Goal: Task Accomplishment & Management: Complete application form

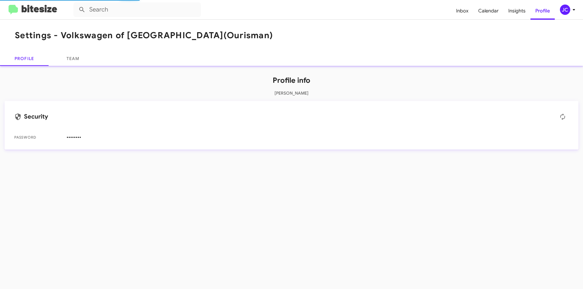
click at [76, 66] on div "Profile info [PERSON_NAME] Security Password ••••••••" at bounding box center [291, 110] width 583 height 89
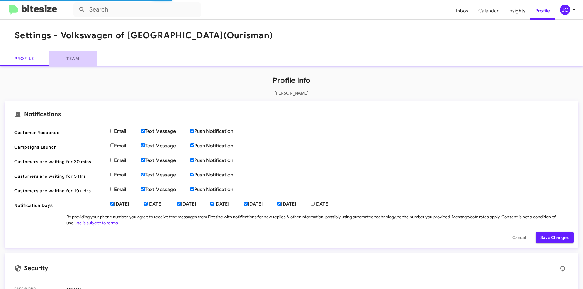
click at [80, 61] on link "Team" at bounding box center [73, 58] width 49 height 15
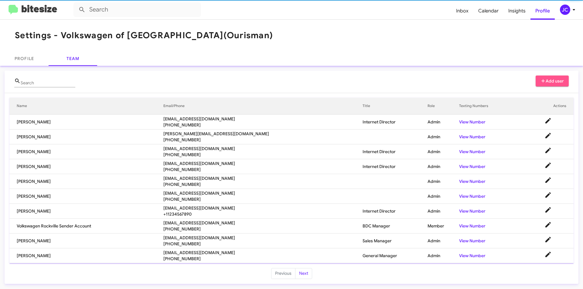
click at [567, 86] on button "Add user" at bounding box center [551, 81] width 33 height 11
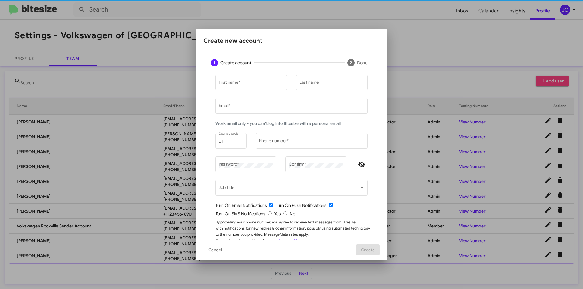
type input "[EMAIL_ADDRESS][DOMAIN_NAME]"
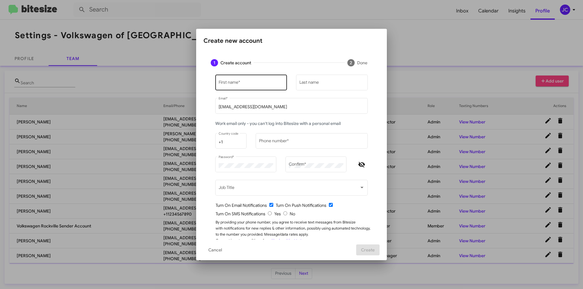
click at [253, 77] on div "First name *" at bounding box center [251, 82] width 65 height 17
type input "Naim"
type input "B"
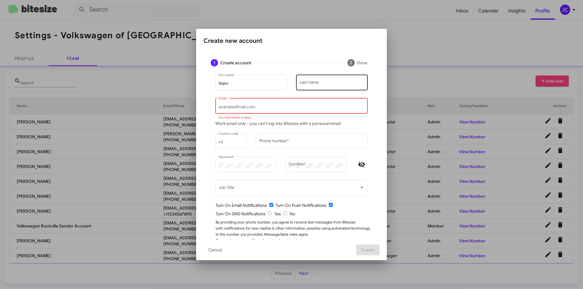
click at [309, 79] on div "Last name" at bounding box center [331, 82] width 65 height 17
type input "[PERSON_NAME]"
click at [261, 112] on div "Email *" at bounding box center [292, 105] width 146 height 17
paste input "[EMAIL_ADDRESS][DOMAIN_NAME]"
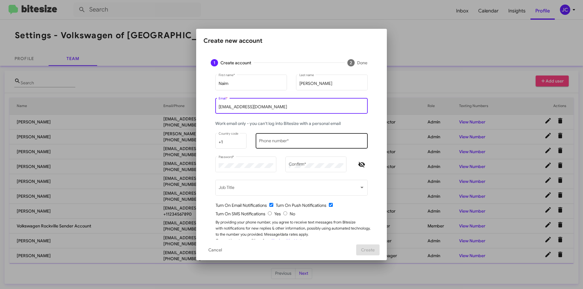
type input "[EMAIL_ADDRESS][DOMAIN_NAME]"
click at [289, 143] on input "Phone number *" at bounding box center [312, 142] width 106 height 5
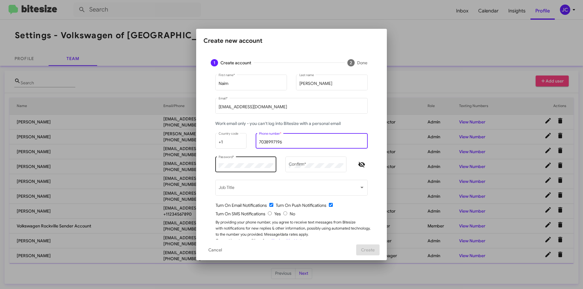
type input "7038997196"
click at [226, 165] on div "Password *" at bounding box center [246, 164] width 55 height 17
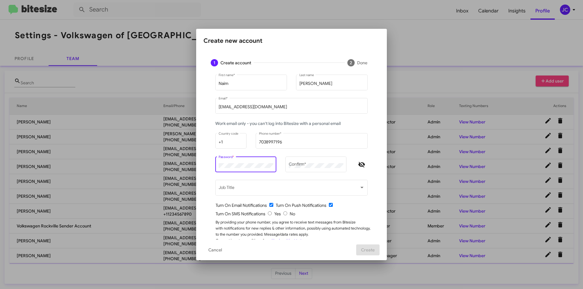
drag, startPoint x: 244, startPoint y: 170, endPoint x: 204, endPoint y: 166, distance: 40.3
click at [204, 166] on div "[PERSON_NAME] First name * [PERSON_NAME] Last name [EMAIL_ADDRESS][DOMAIN_NAME]…" at bounding box center [291, 162] width 176 height 177
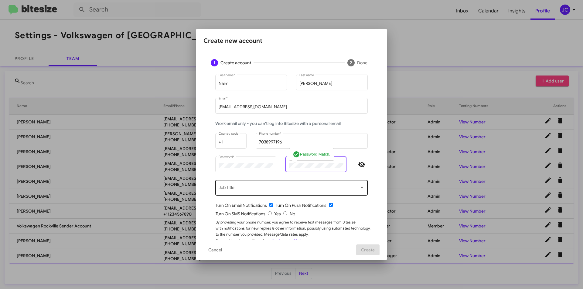
click at [252, 191] on span at bounding box center [289, 189] width 141 height 5
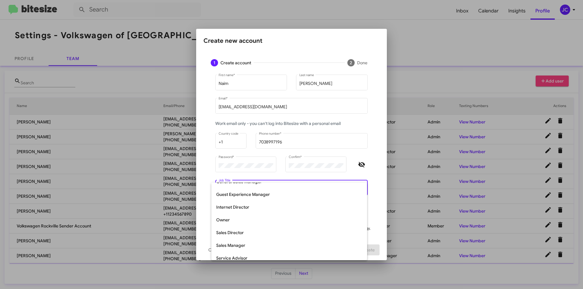
scroll to position [126, 0]
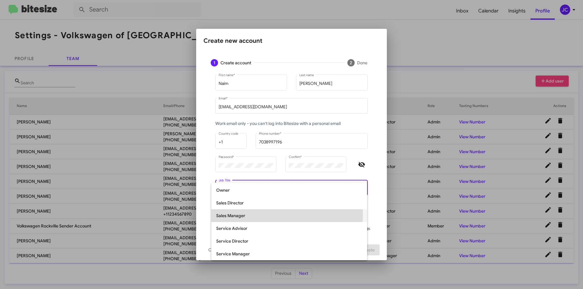
click at [252, 215] on span "Sales Manager" at bounding box center [289, 215] width 146 height 13
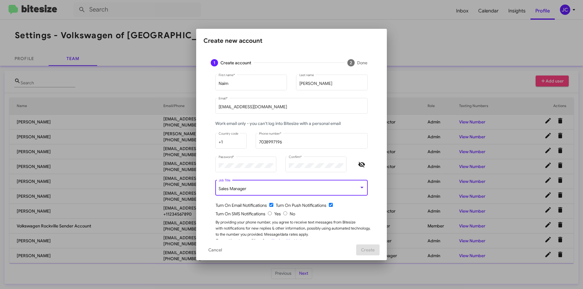
click at [358, 164] on icon "Hide password" at bounding box center [361, 164] width 7 height 5
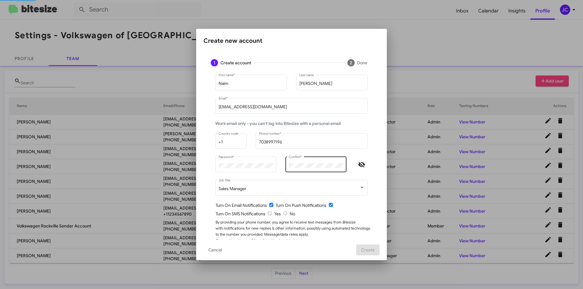
scroll to position [11, 0]
